Goal: Task Accomplishment & Management: Manage account settings

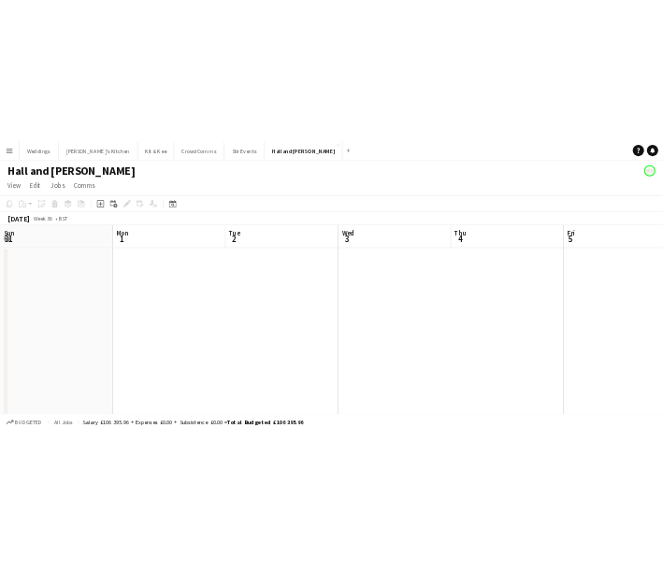
scroll to position [0, 643]
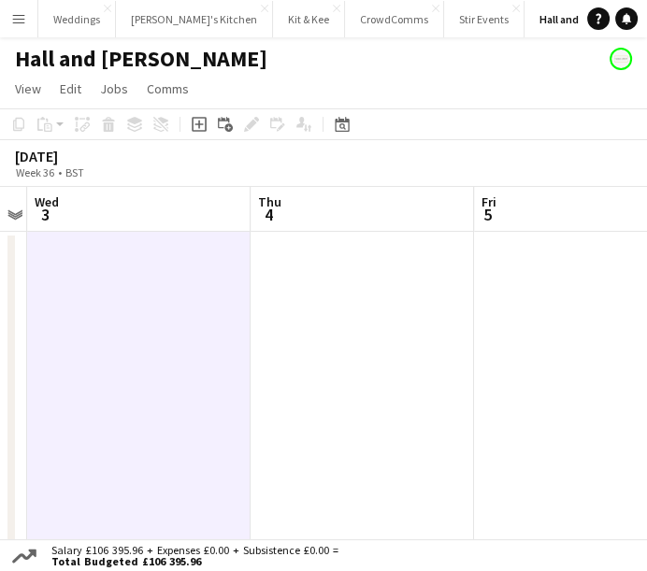
click at [22, 11] on app-icon "Menu" at bounding box center [18, 18] width 15 height 15
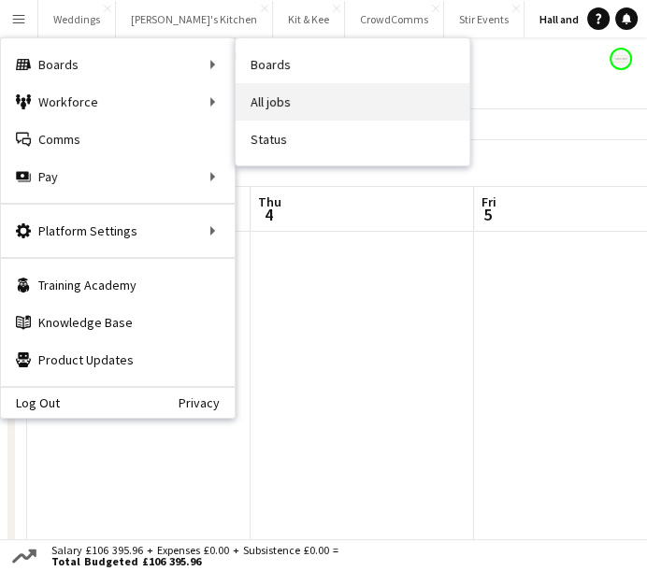
click at [262, 86] on link "All jobs" at bounding box center [353, 101] width 234 height 37
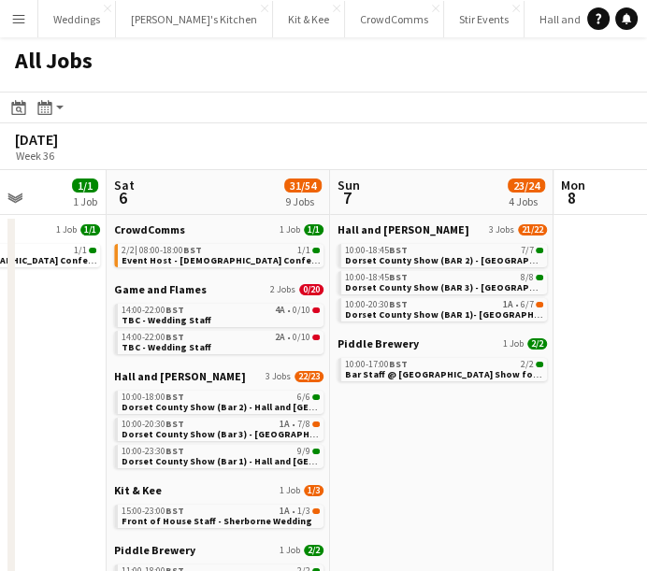
scroll to position [112, 0]
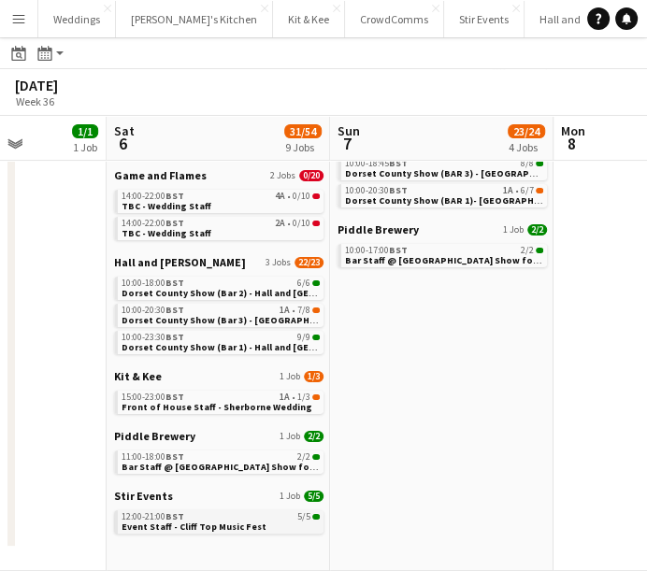
click at [243, 522] on span "Event Staff - Cliff Top Music Fest" at bounding box center [194, 527] width 145 height 12
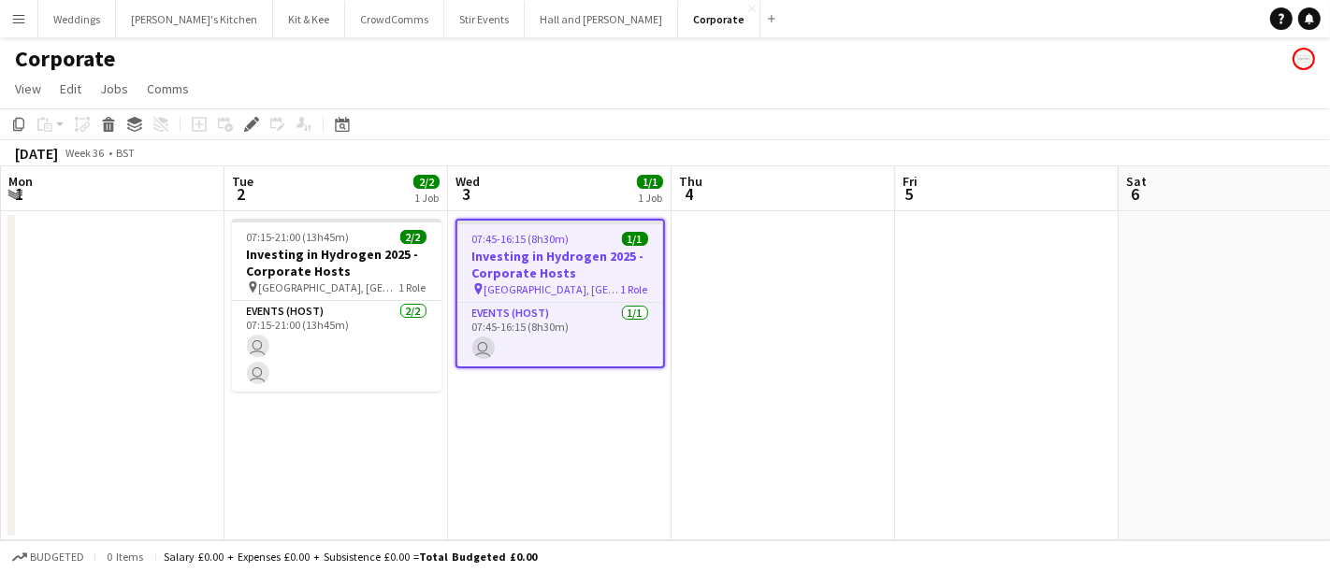
scroll to position [0, 642]
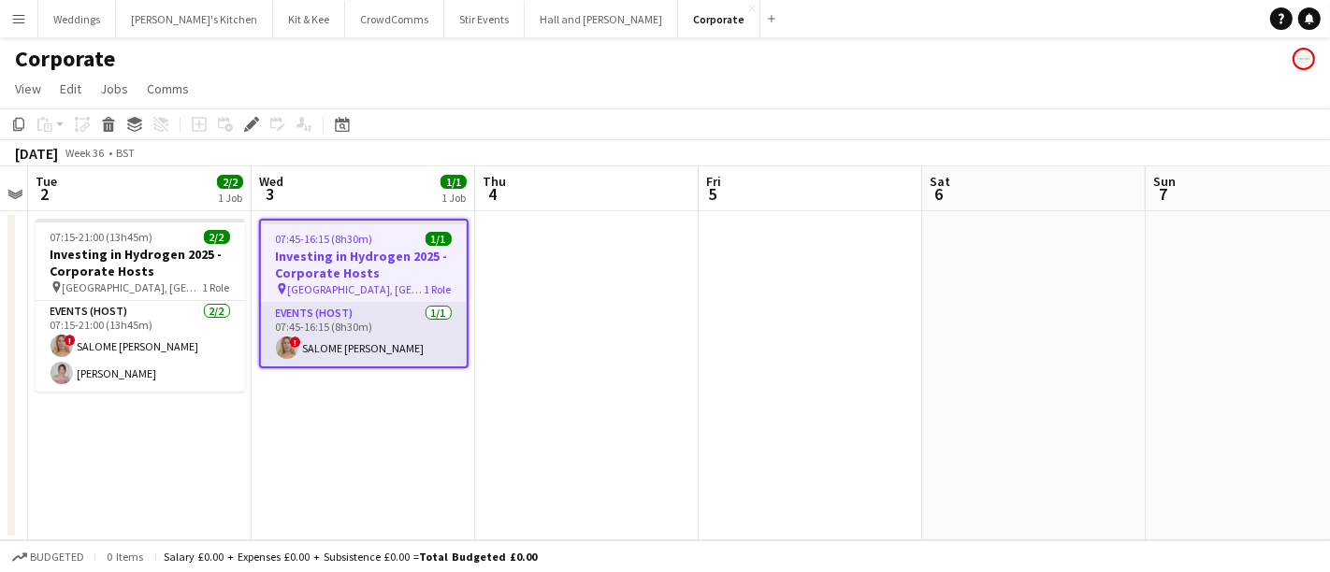
click at [374, 323] on app-card-role "Events (Host) [DATE] 07:45-16:15 (8h30m) ! SALOME [PERSON_NAME]" at bounding box center [364, 335] width 206 height 64
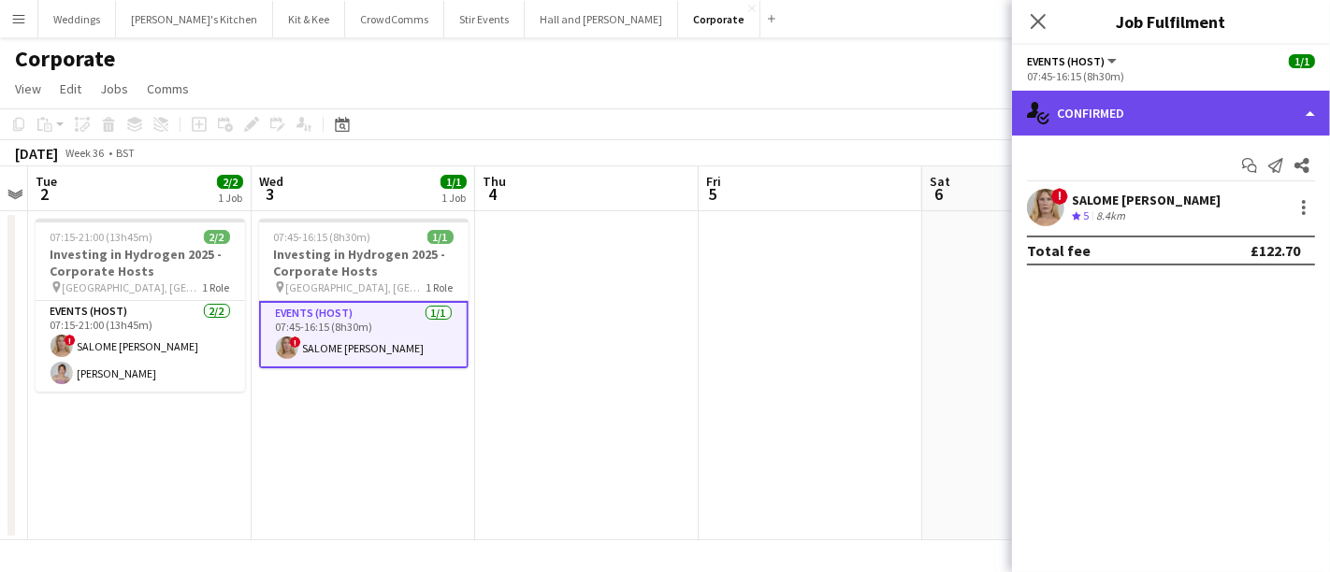
click at [1066, 126] on div "single-neutral-actions-check-2 Confirmed" at bounding box center [1171, 113] width 318 height 45
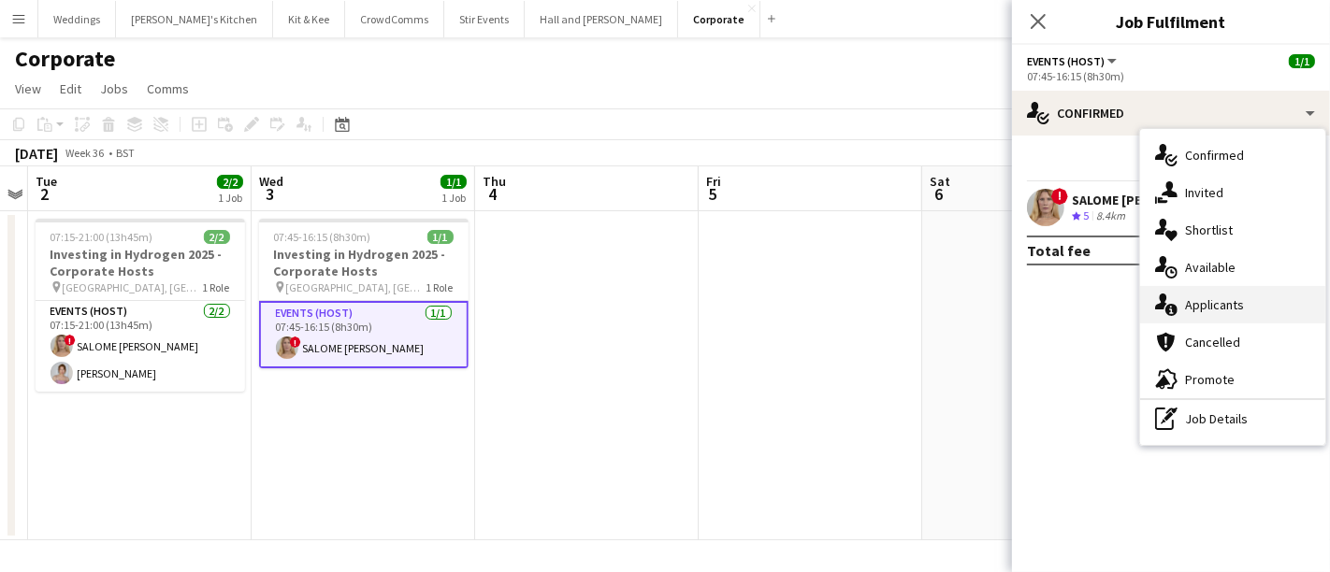
click at [1236, 307] on div "single-neutral-actions-information Applicants" at bounding box center [1232, 304] width 185 height 37
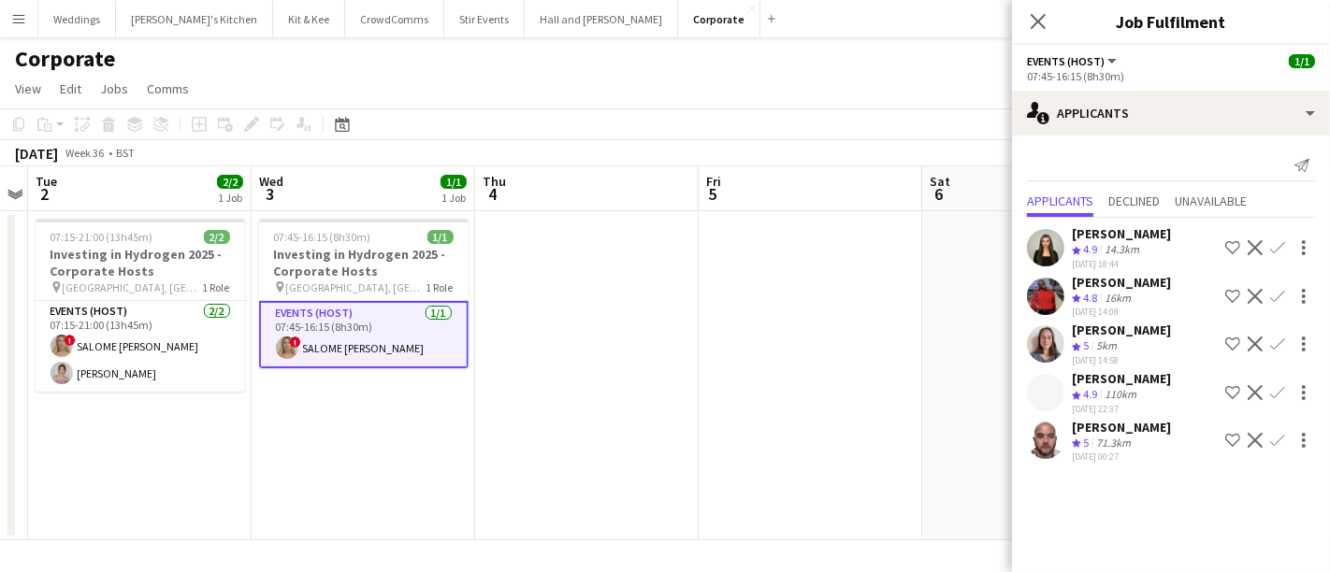
scroll to position [0, 0]
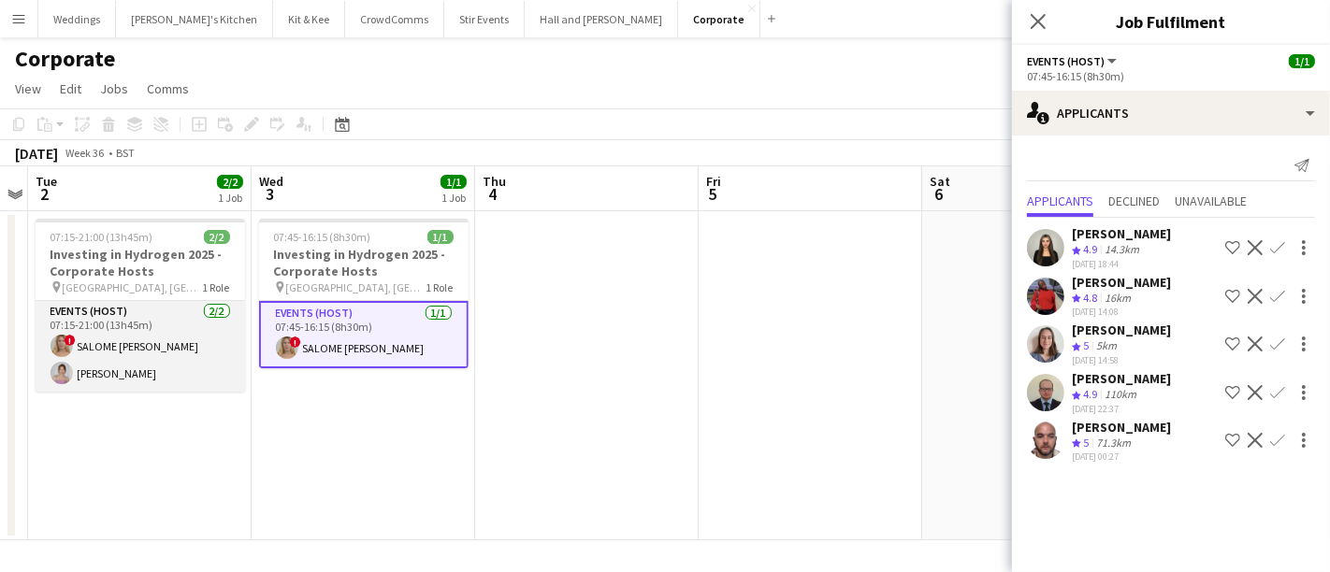
click at [96, 349] on app-card-role "Events (Host) [DATE] 07:15-21:00 (13h45m) ! SALOME [PERSON_NAME] [PERSON_NAME]" at bounding box center [140, 346] width 209 height 91
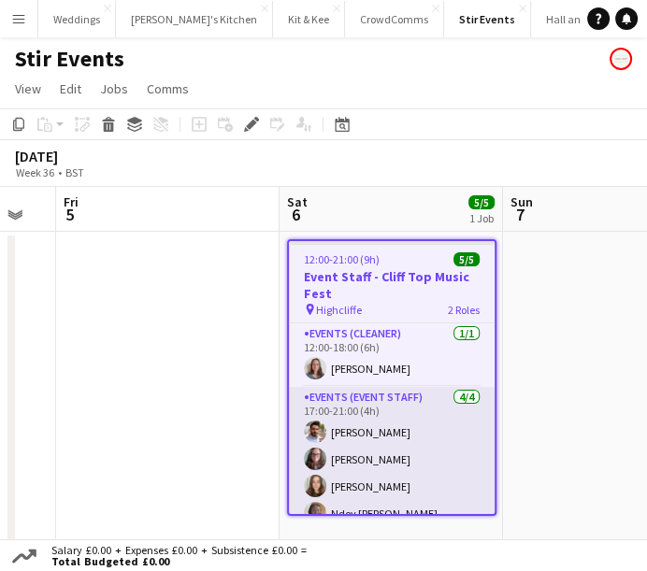
scroll to position [16, 0]
